Goal: Task Accomplishment & Management: Manage account settings

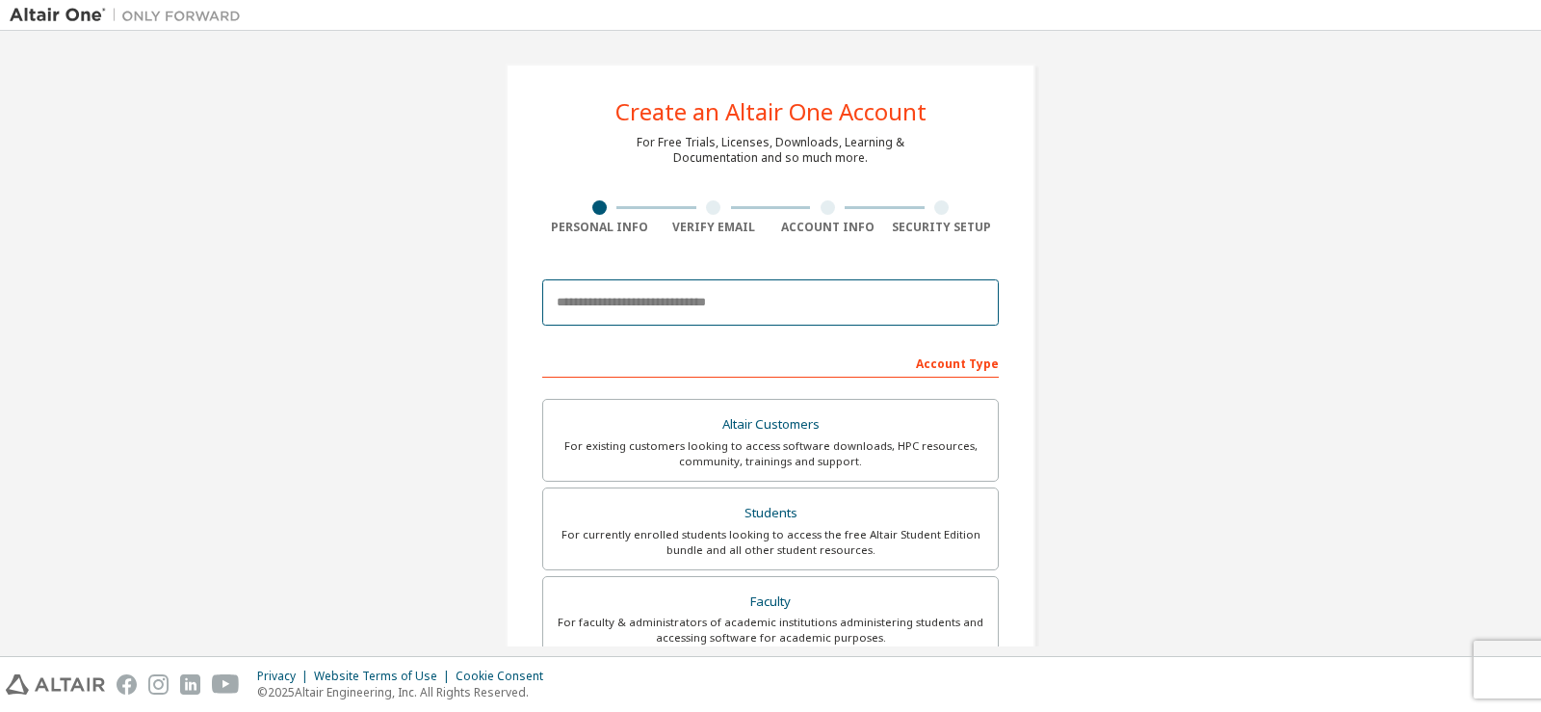
click at [714, 301] on input "email" at bounding box center [770, 302] width 457 height 46
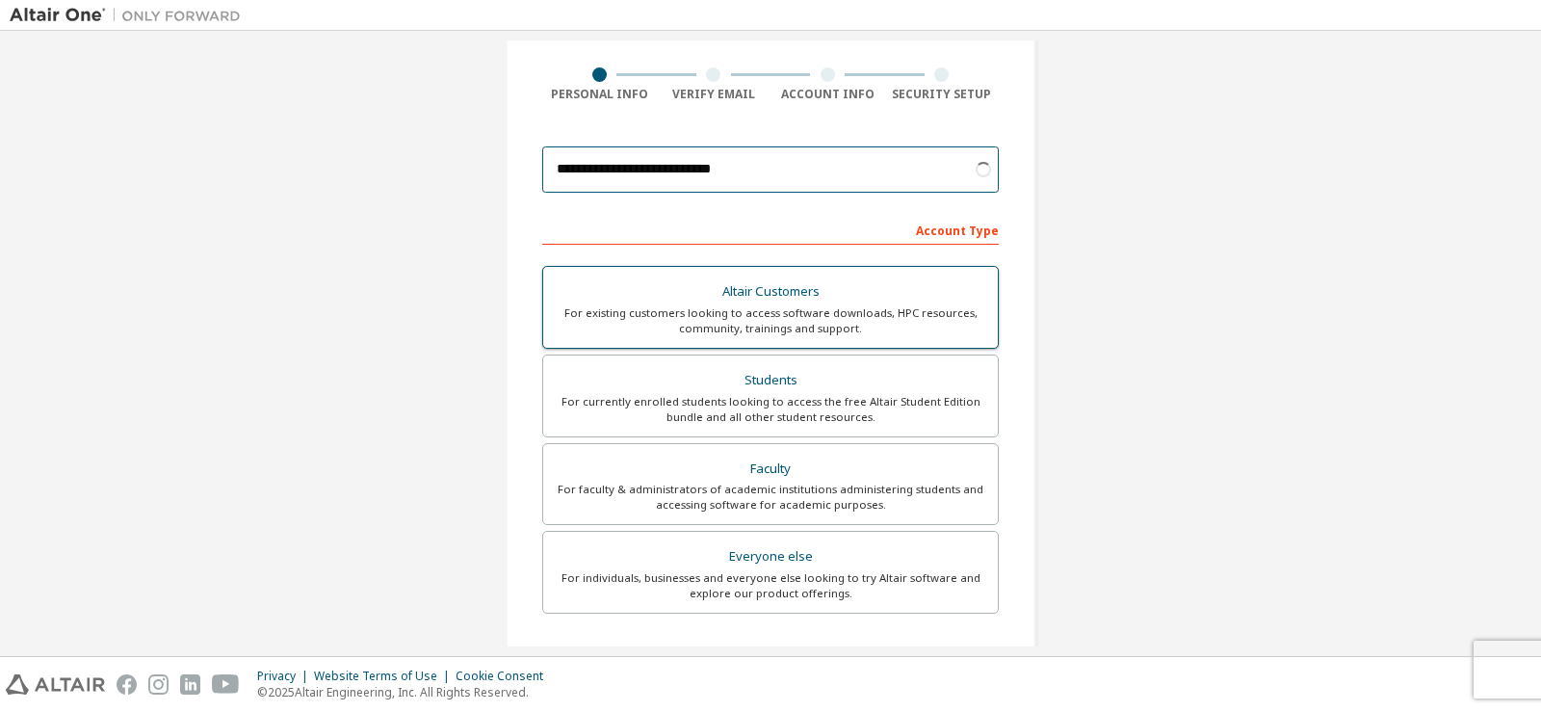
scroll to position [125, 0]
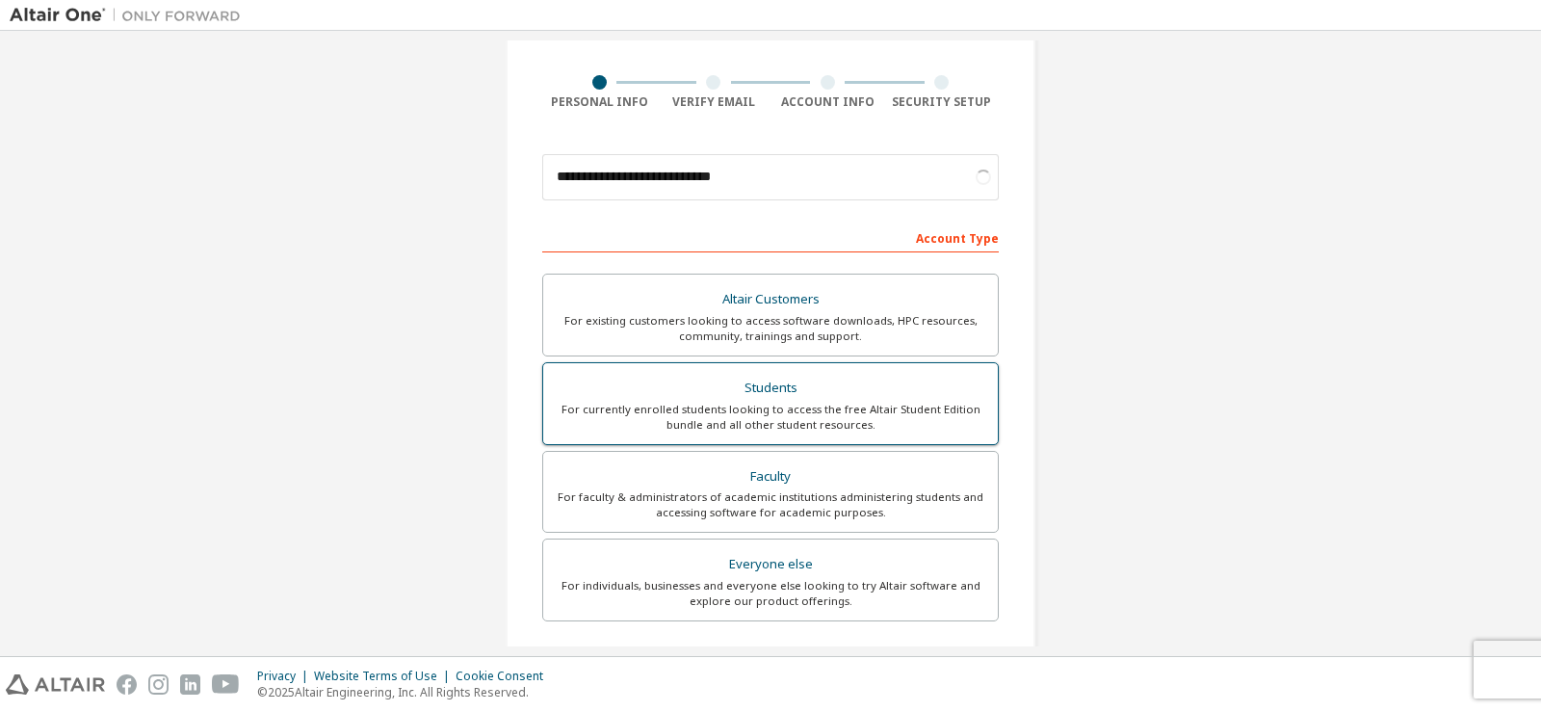
click at [807, 425] on div "For currently enrolled students looking to access the free Altair Student Editi…" at bounding box center [771, 417] width 432 height 31
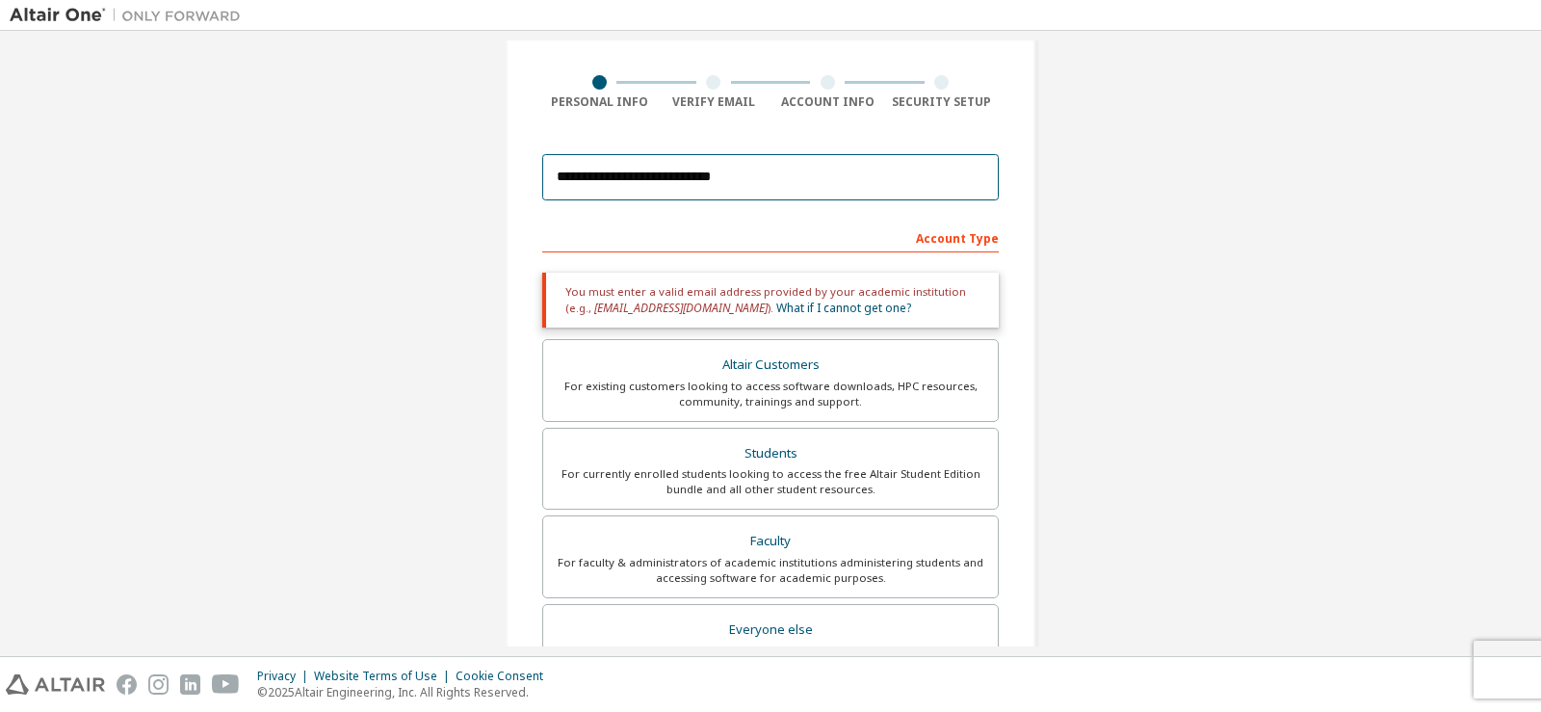
drag, startPoint x: 739, startPoint y: 182, endPoint x: 542, endPoint y: 180, distance: 196.5
click at [542, 180] on input "**********" at bounding box center [770, 177] width 457 height 46
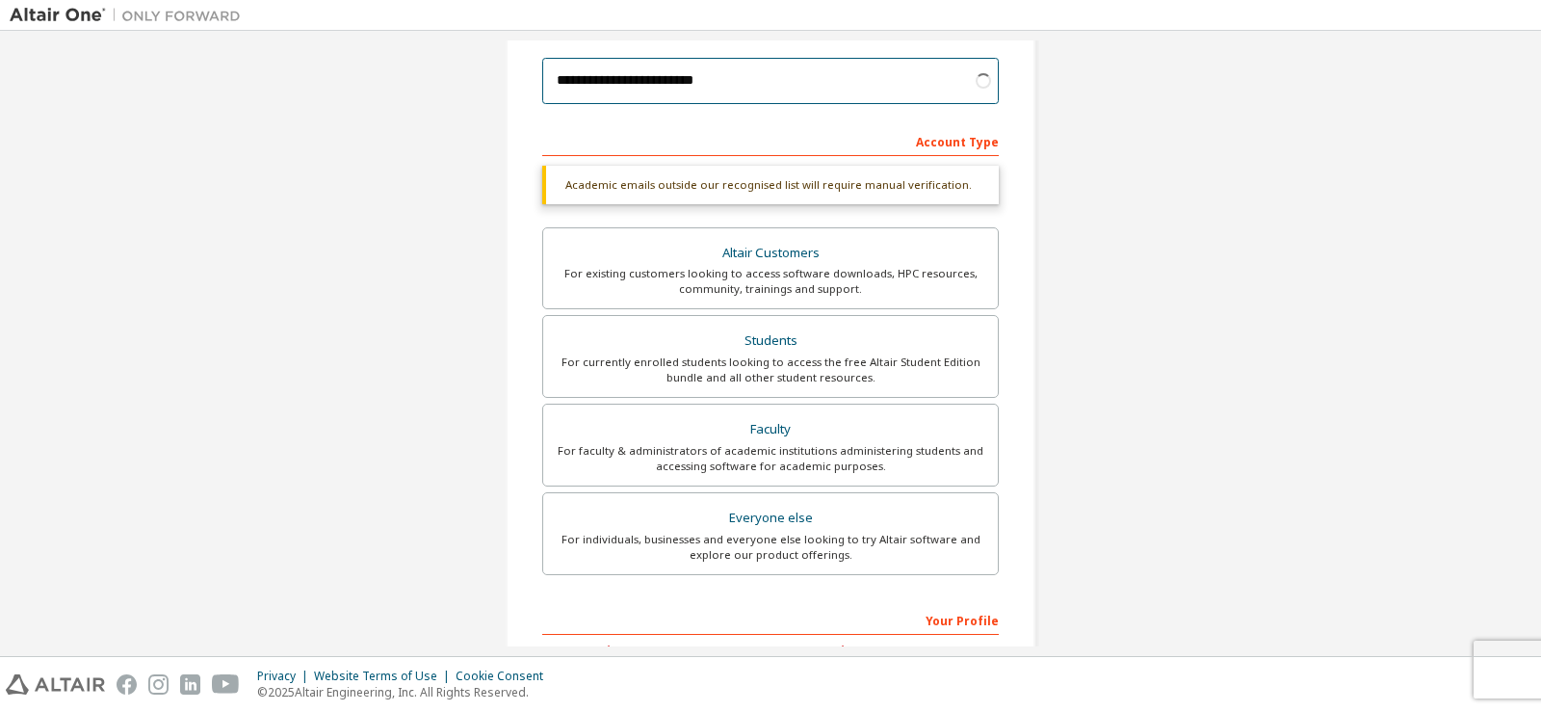
scroll to position [318, 0]
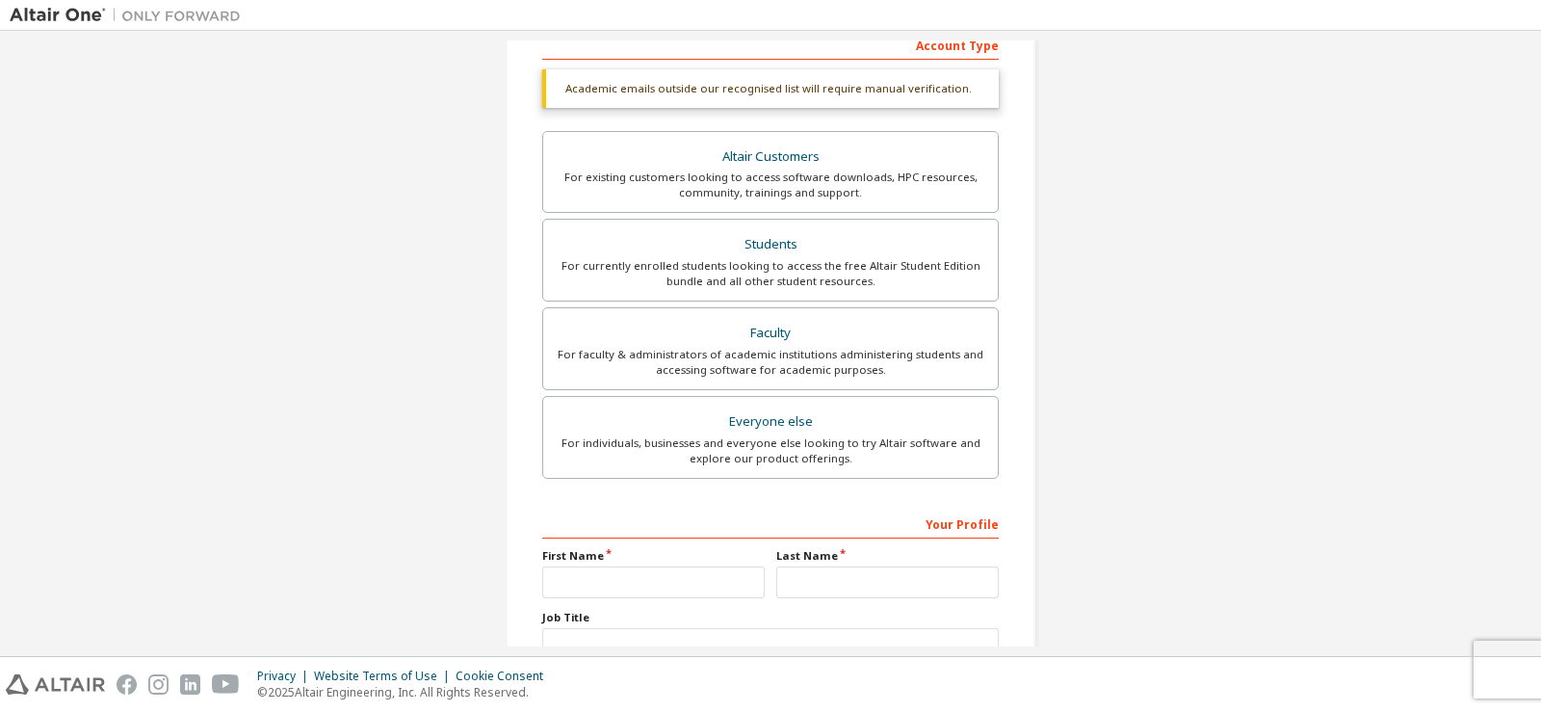
type input "**********"
drag, startPoint x: 722, startPoint y: 583, endPoint x: 713, endPoint y: 589, distance: 10.4
click at [717, 584] on input "text" at bounding box center [653, 582] width 223 height 32
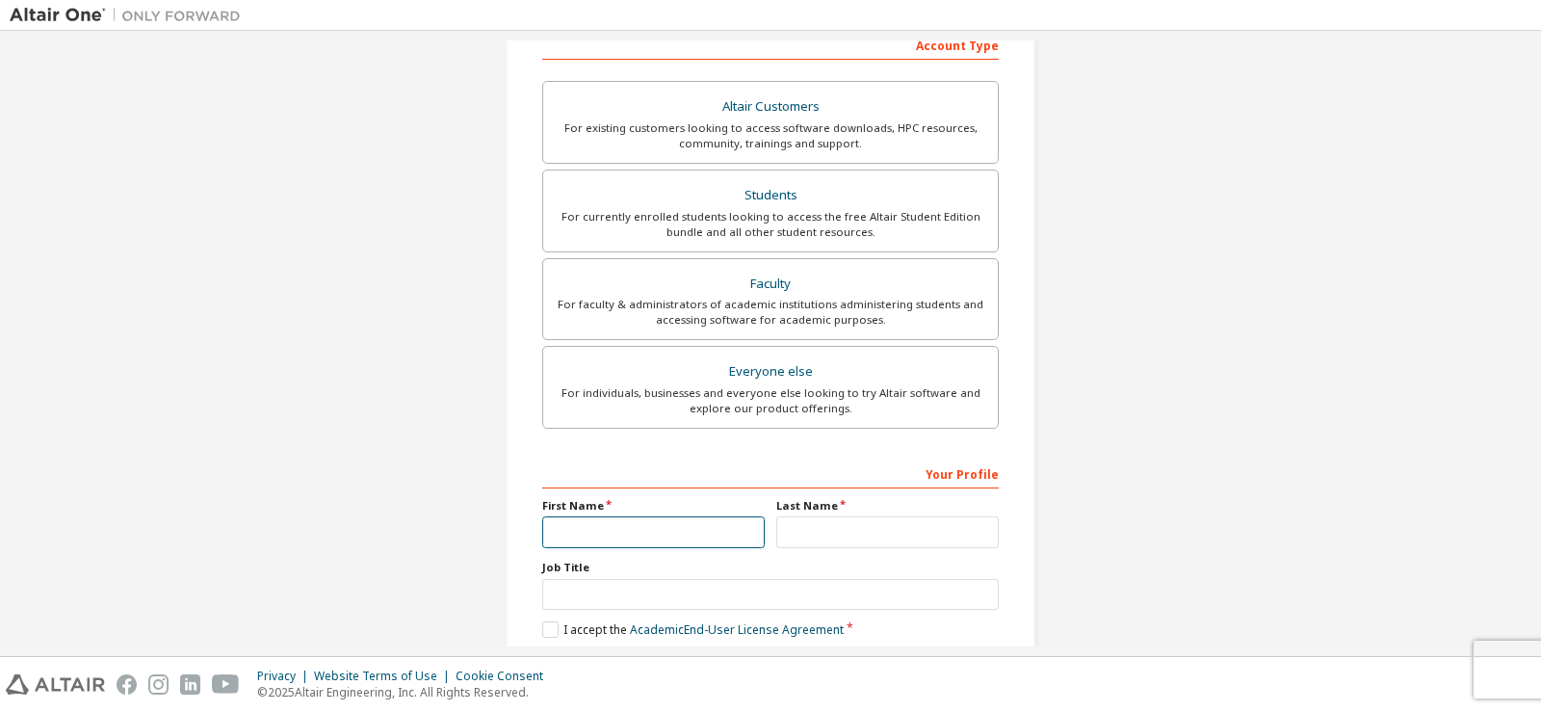
type input "*"
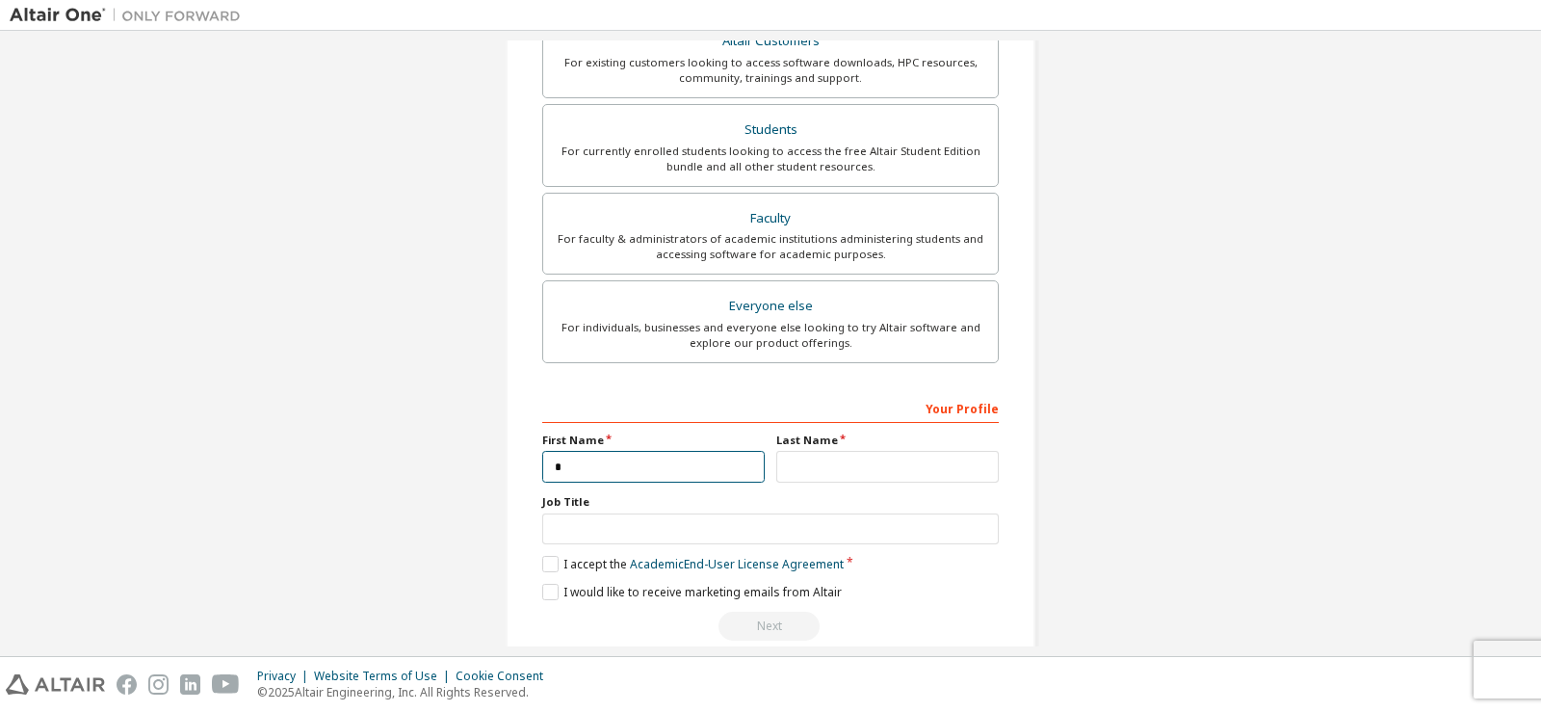
scroll to position [385, 0]
type input "*"
type input "********"
click at [827, 466] on input "text" at bounding box center [888, 465] width 223 height 32
type input "*********"
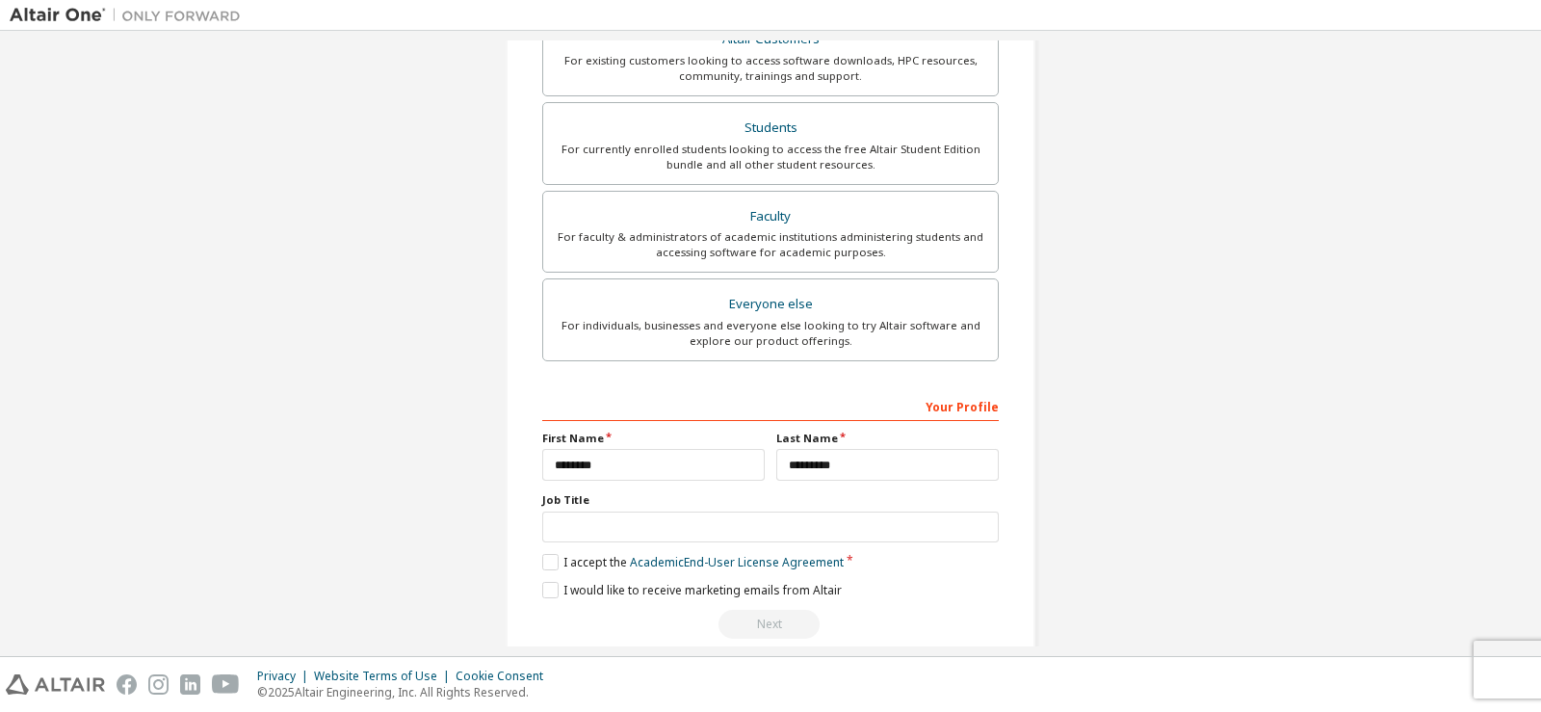
click at [590, 510] on div "Job Title" at bounding box center [770, 517] width 457 height 50
click at [600, 535] on input "text" at bounding box center [770, 528] width 457 height 32
click at [544, 574] on div "Your Profile First Name ******** Last Name ********* Job Title Please provide S…" at bounding box center [770, 515] width 457 height 250
click at [542, 563] on label "I accept the Academic End-User License Agreement" at bounding box center [693, 562] width 302 height 16
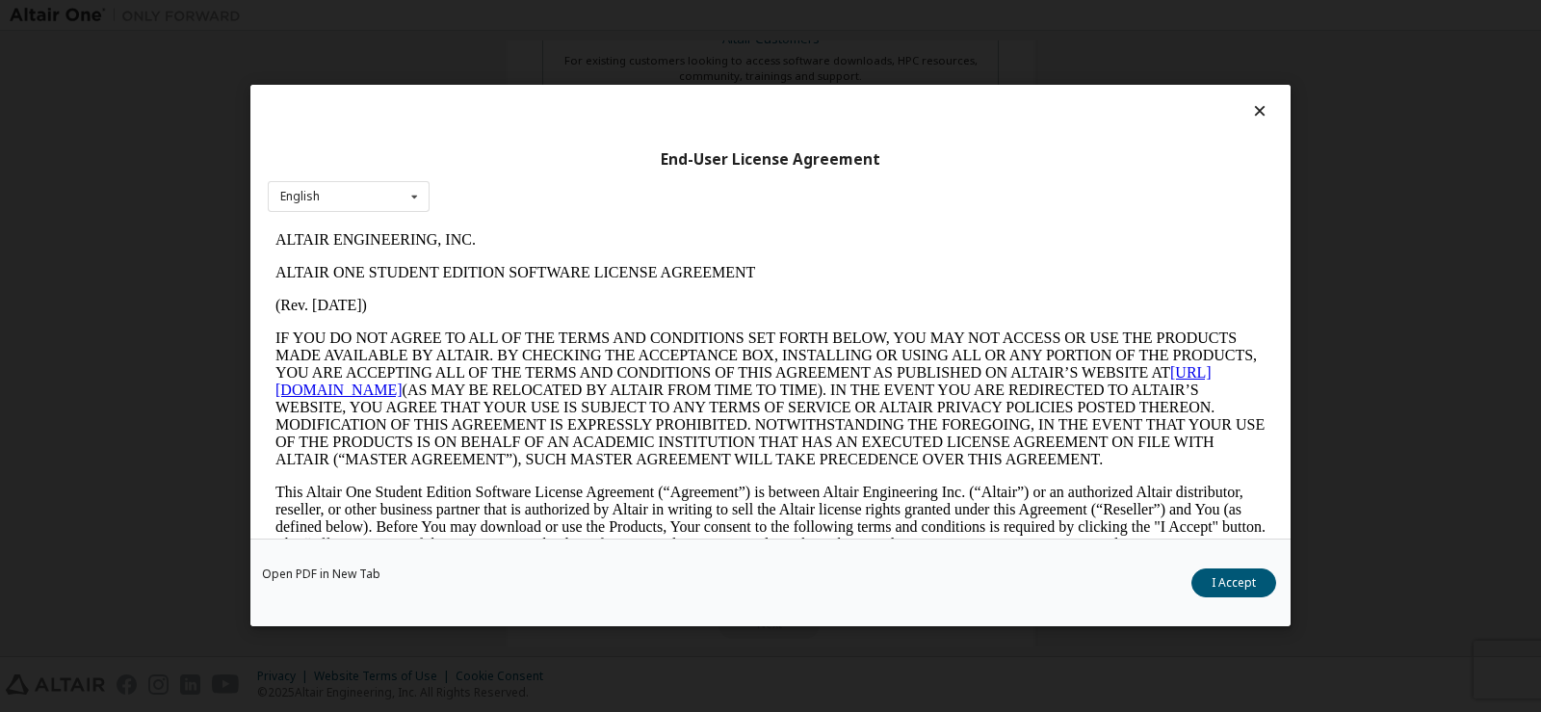
scroll to position [0, 0]
click at [1381, 491] on div "End-User License Agreement English English Open PDF in New Tab I Accept" at bounding box center [770, 356] width 1541 height 712
click at [1236, 576] on button "I Accept" at bounding box center [1234, 583] width 85 height 29
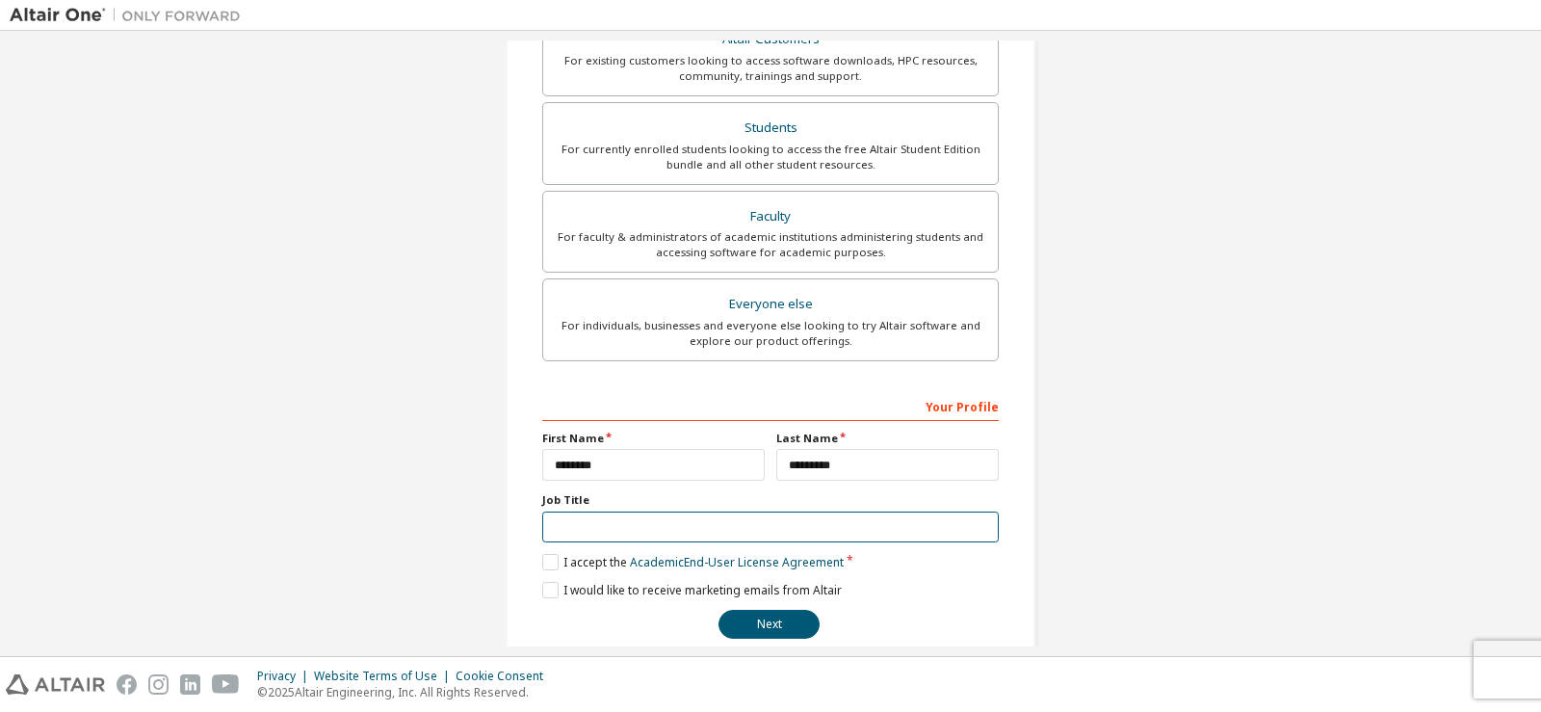
click at [575, 528] on input "text" at bounding box center [770, 528] width 457 height 32
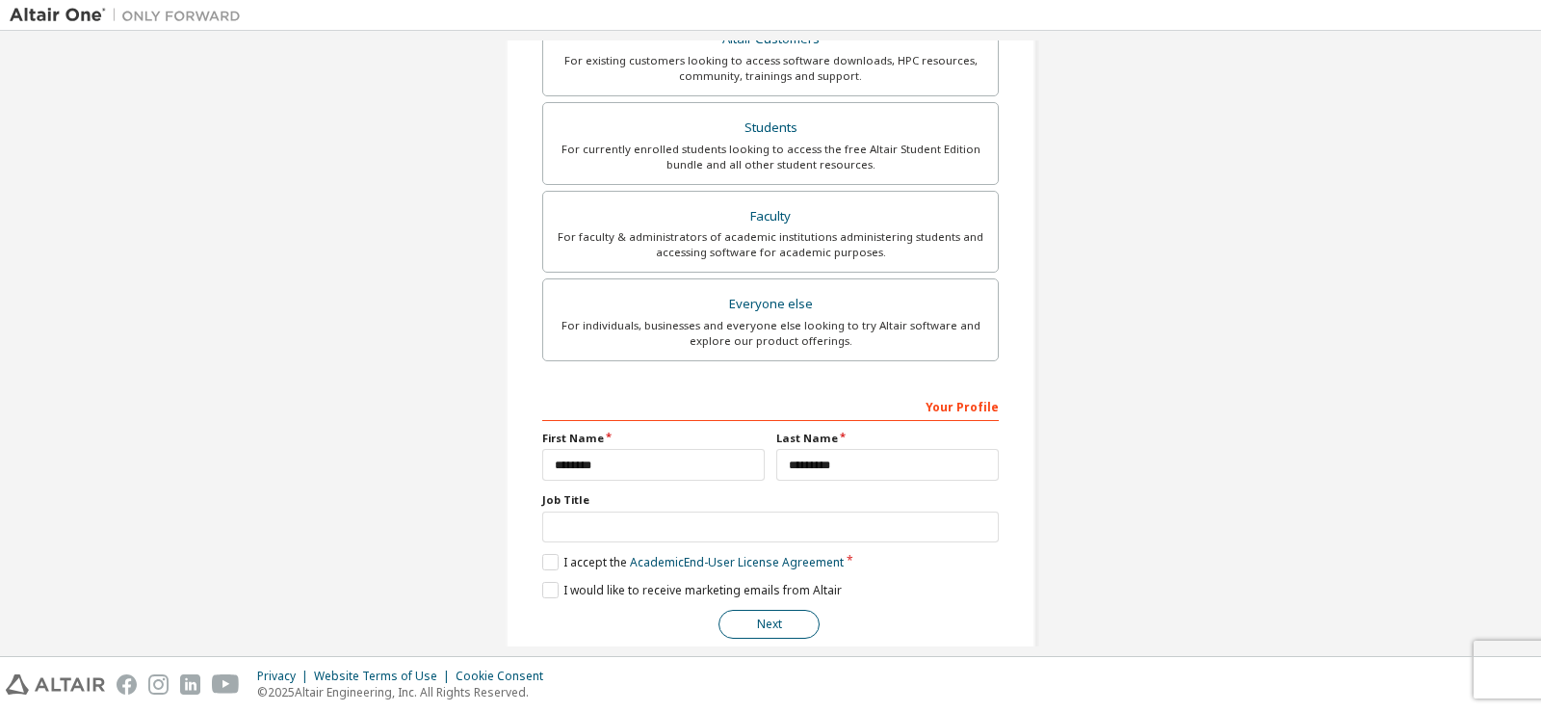
click at [779, 636] on button "Next" at bounding box center [769, 624] width 101 height 29
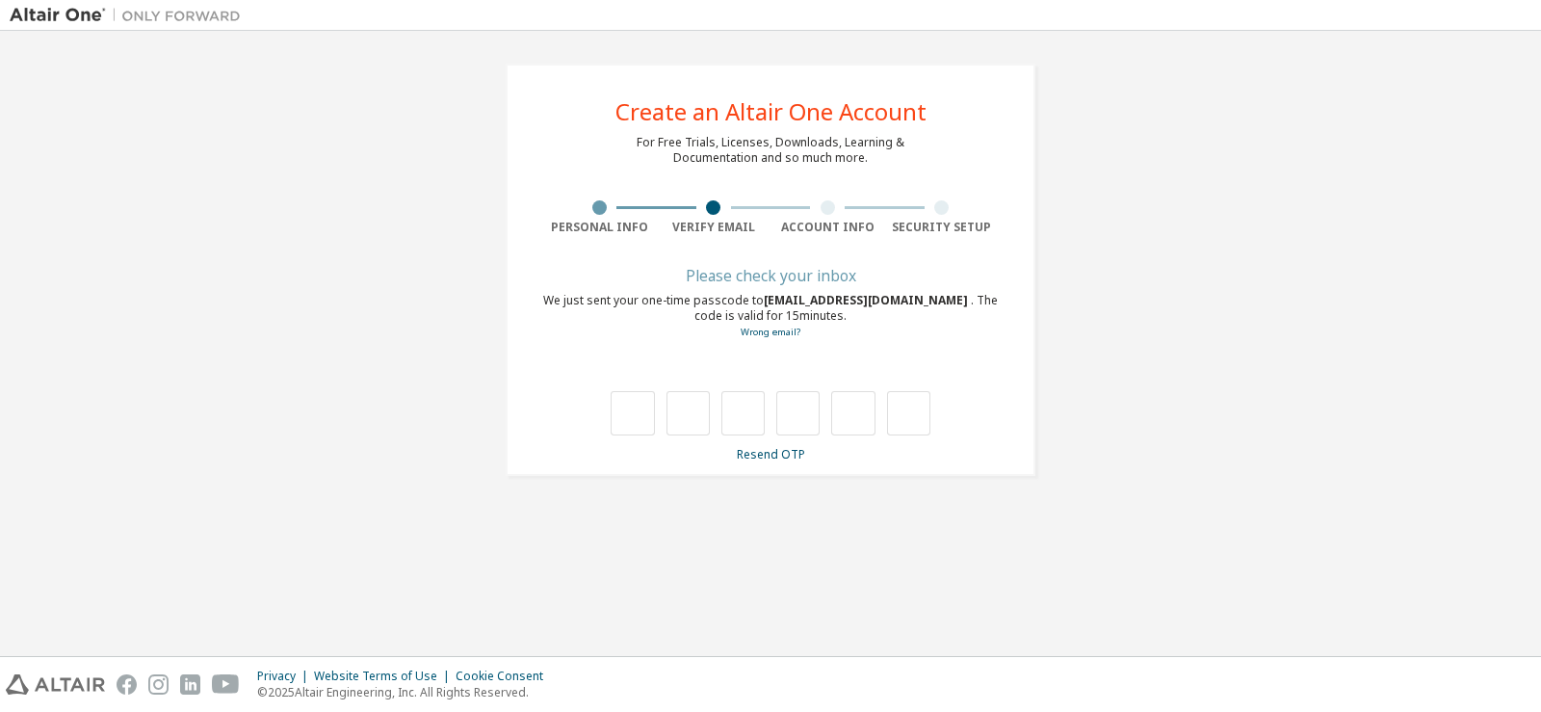
type input "*"
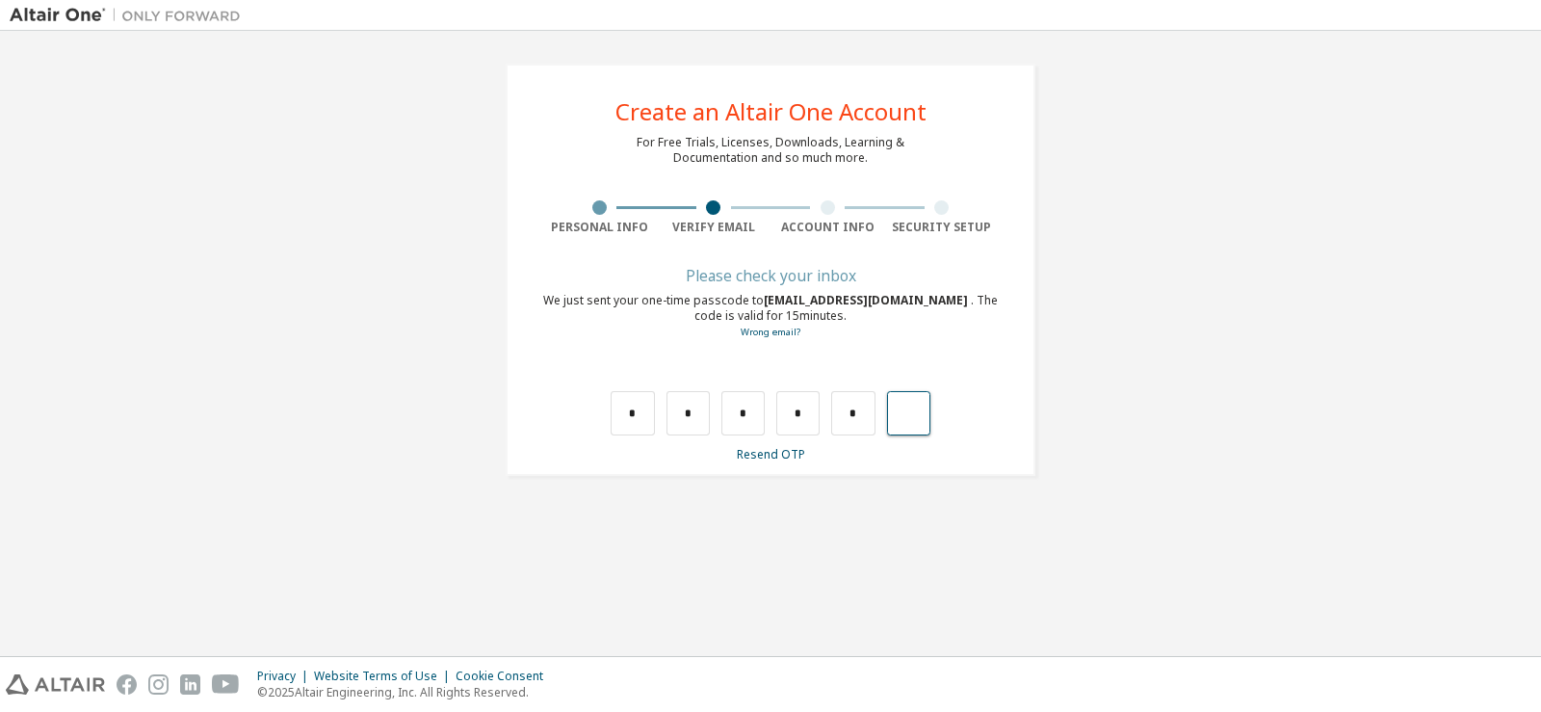
type input "*"
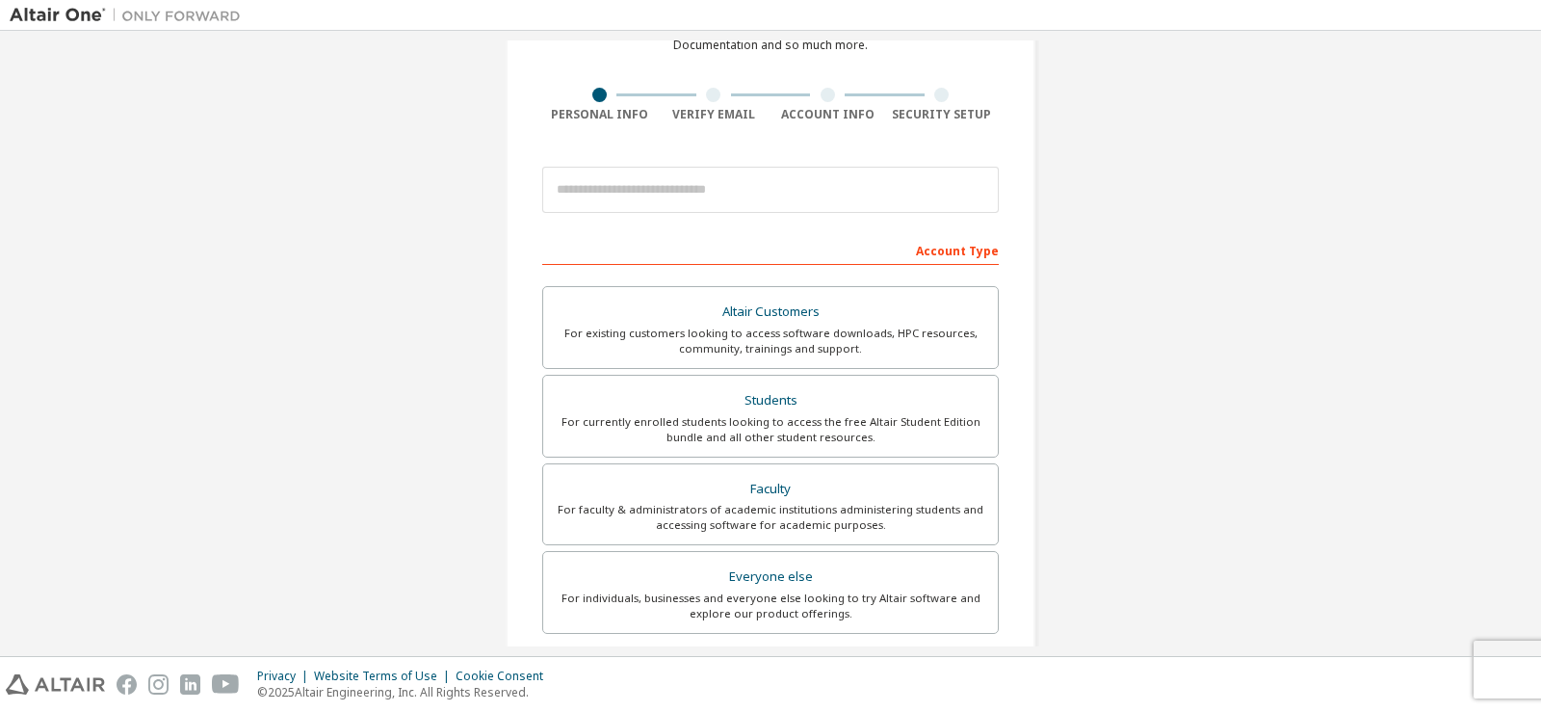
scroll to position [385, 0]
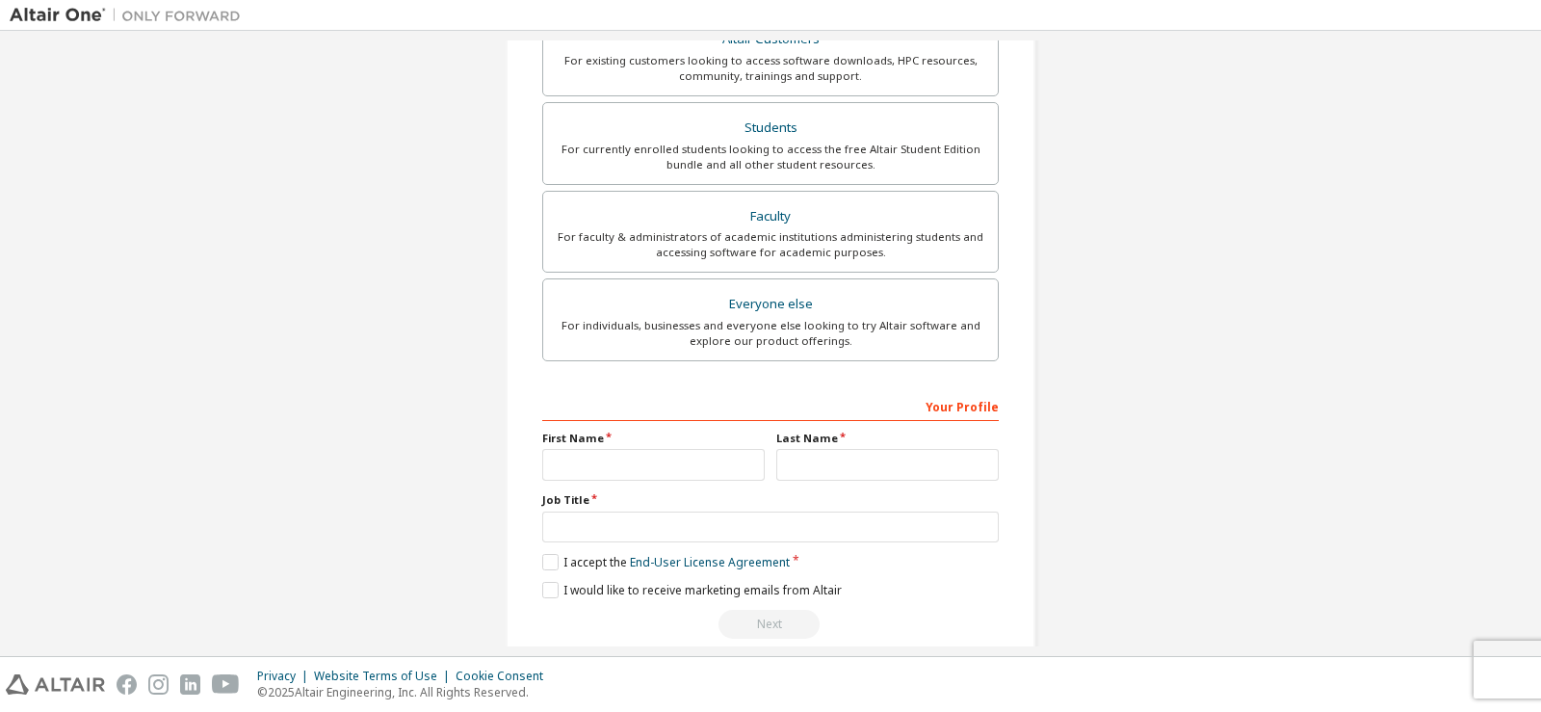
click at [87, 5] on div at bounding box center [125, 15] width 250 height 30
click at [90, 12] on img at bounding box center [130, 15] width 241 height 19
click at [60, 22] on img at bounding box center [130, 15] width 241 height 19
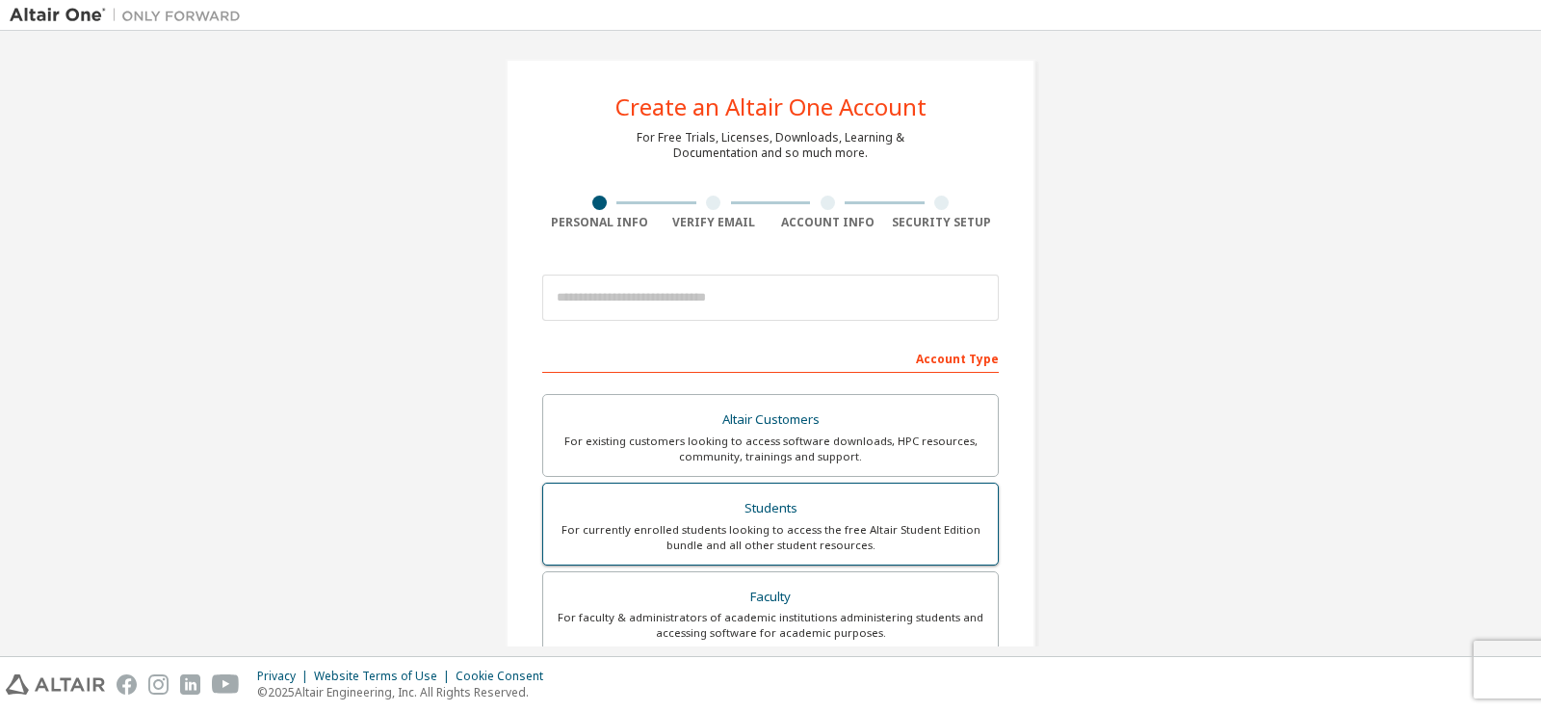
scroll to position [0, 0]
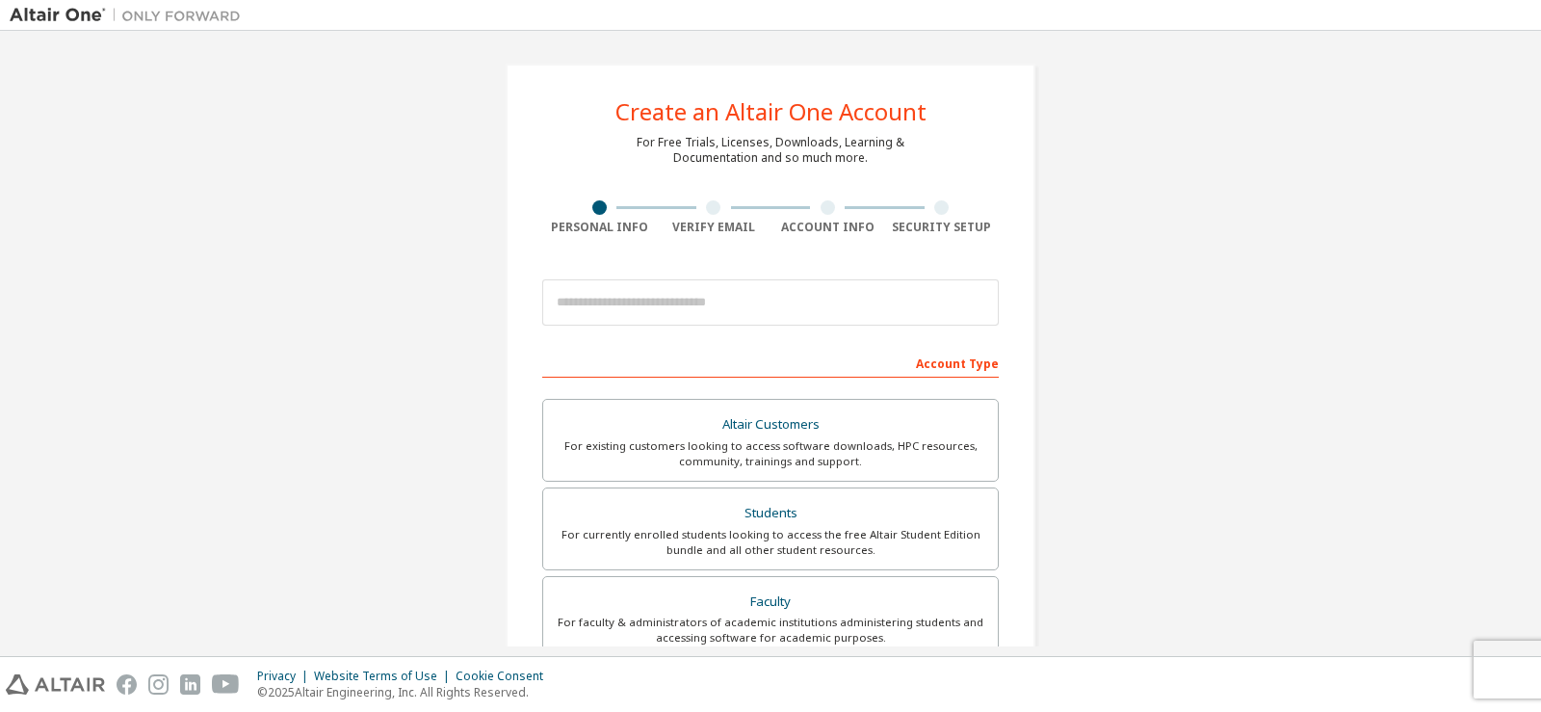
click at [59, 19] on img at bounding box center [130, 15] width 241 height 19
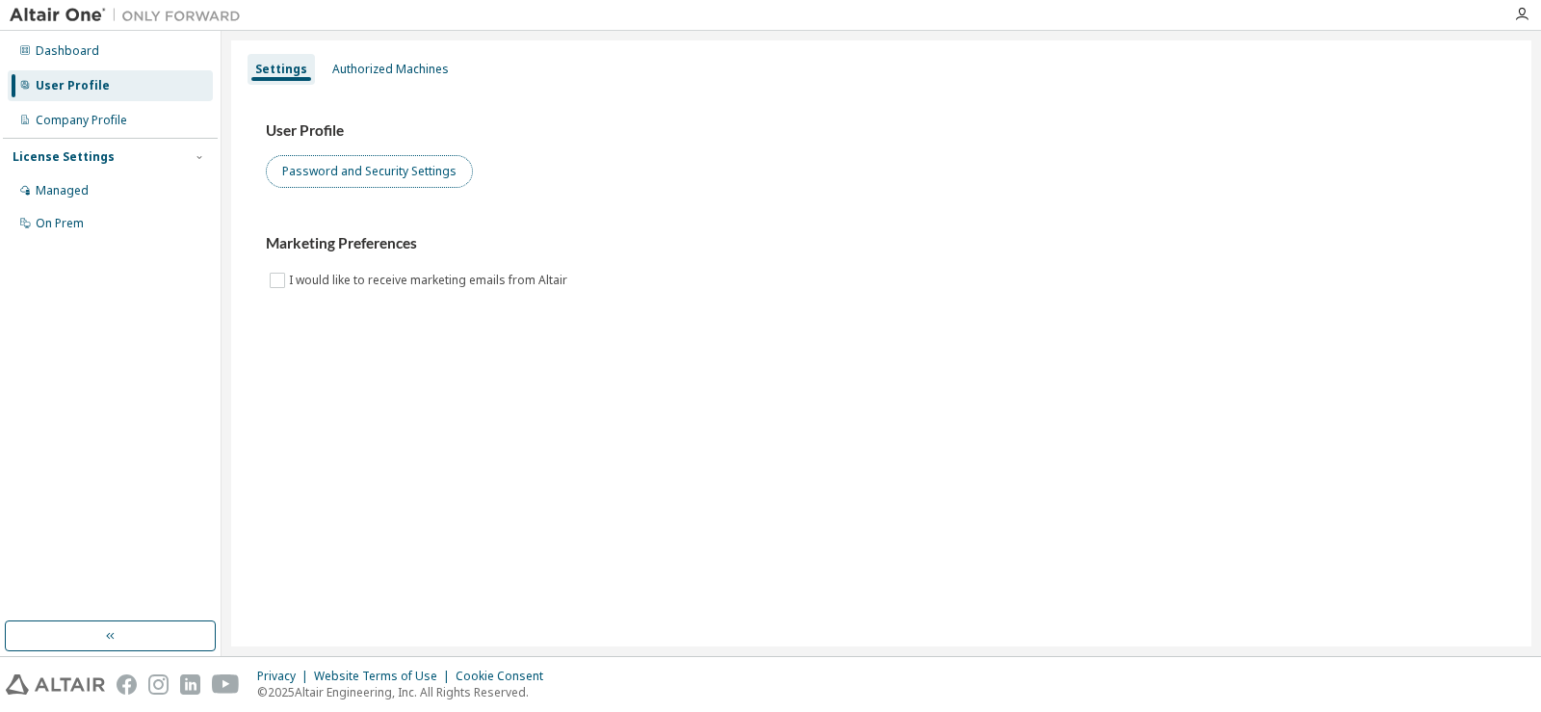
click at [385, 163] on button "Password and Security Settings" at bounding box center [369, 171] width 207 height 33
